Goal: Check status

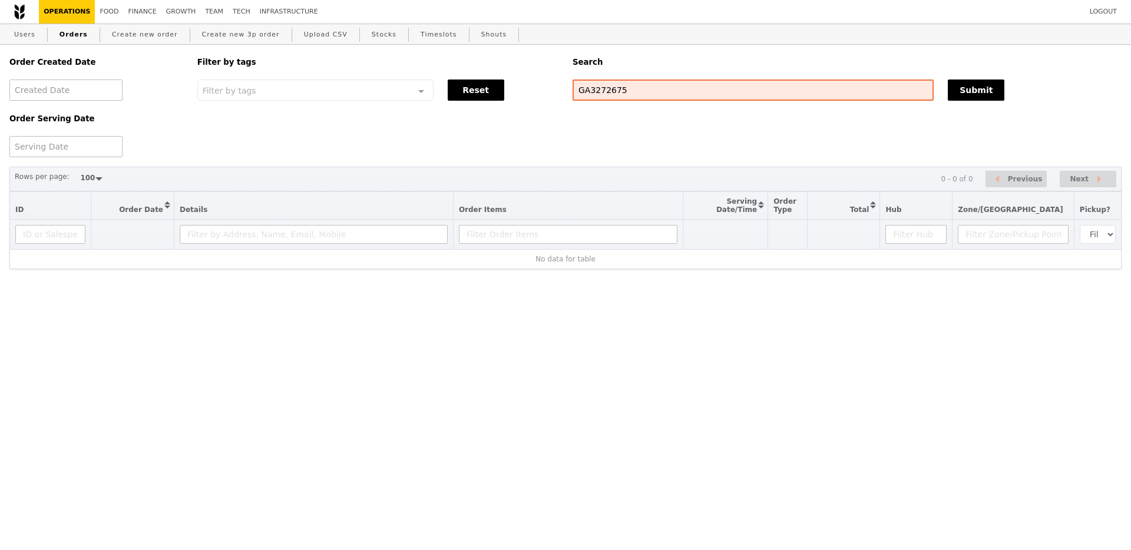
select select "100"
type input "GA3272675"
